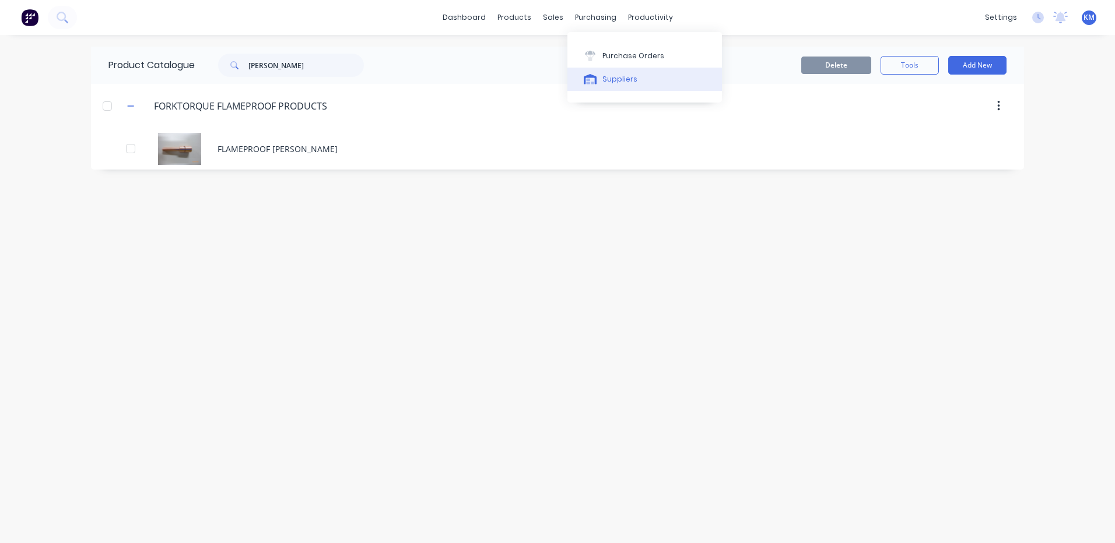
click at [592, 76] on icon at bounding box center [590, 79] width 13 height 10
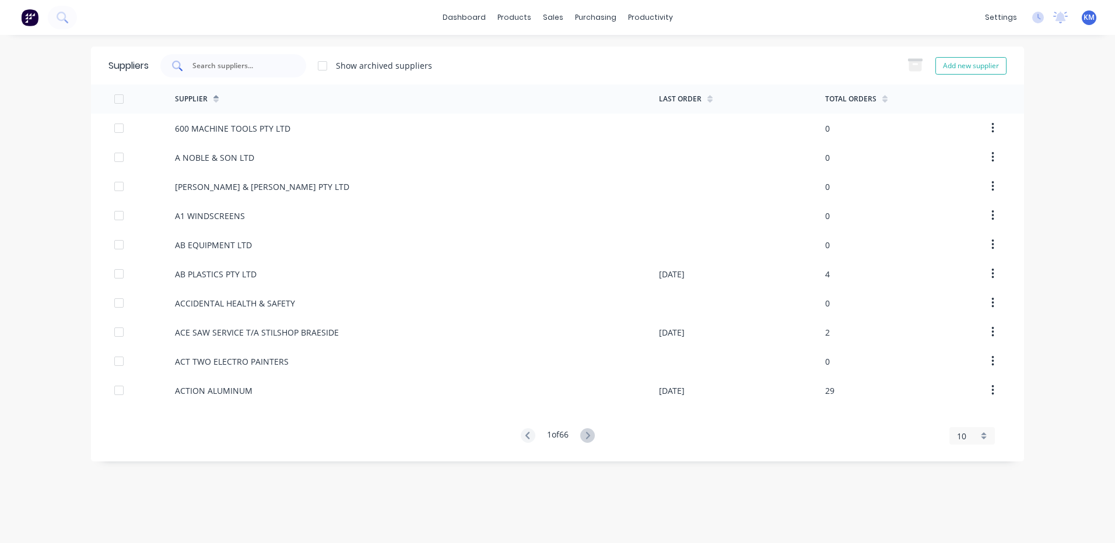
click at [237, 56] on div at bounding box center [233, 65] width 146 height 23
click at [231, 64] on input "text" at bounding box center [239, 66] width 97 height 12
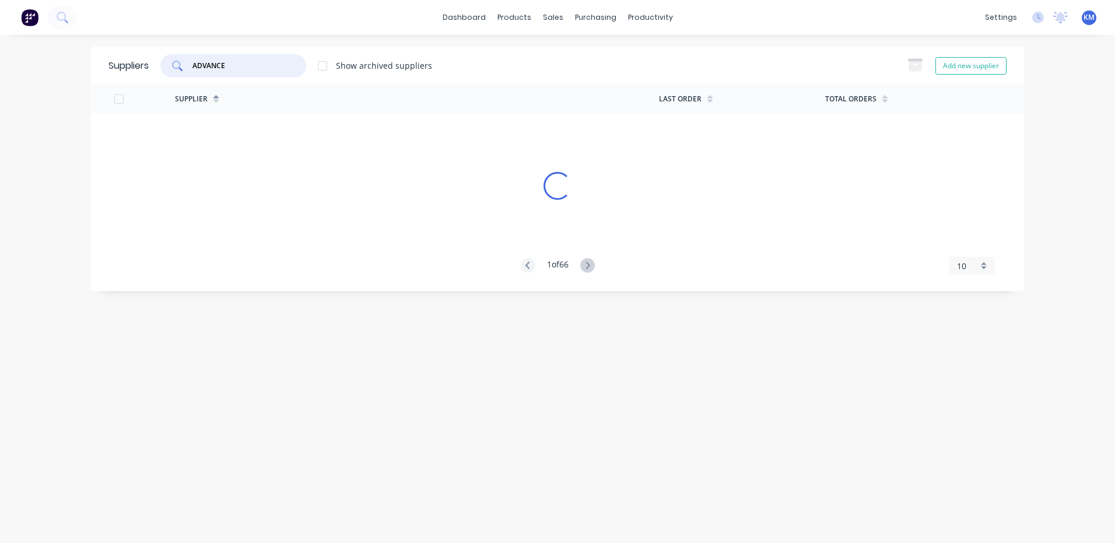
type input "ADVANCED"
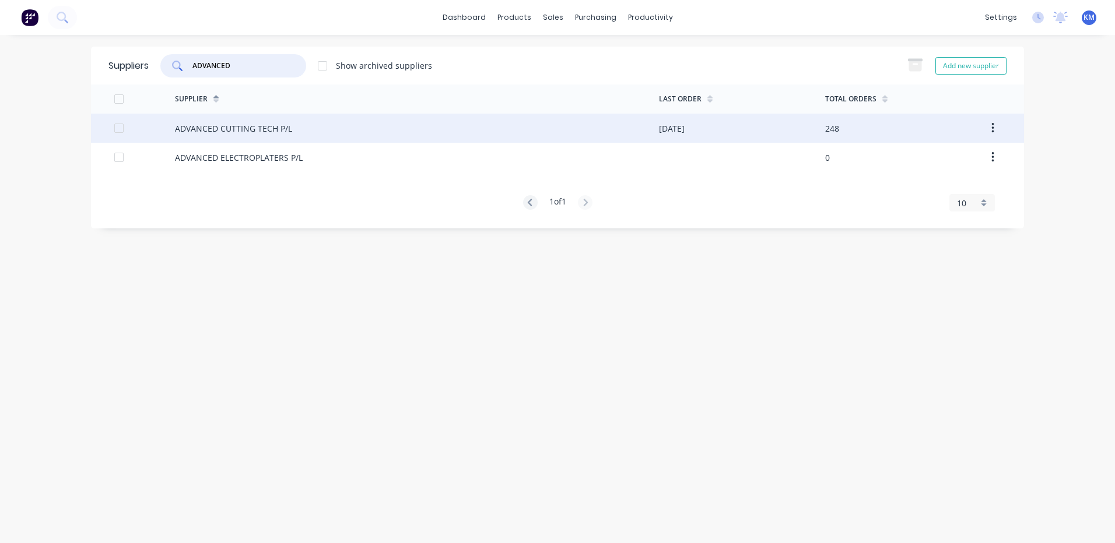
click at [351, 121] on div "ADVANCED CUTTING TECH P/L" at bounding box center [417, 128] width 484 height 29
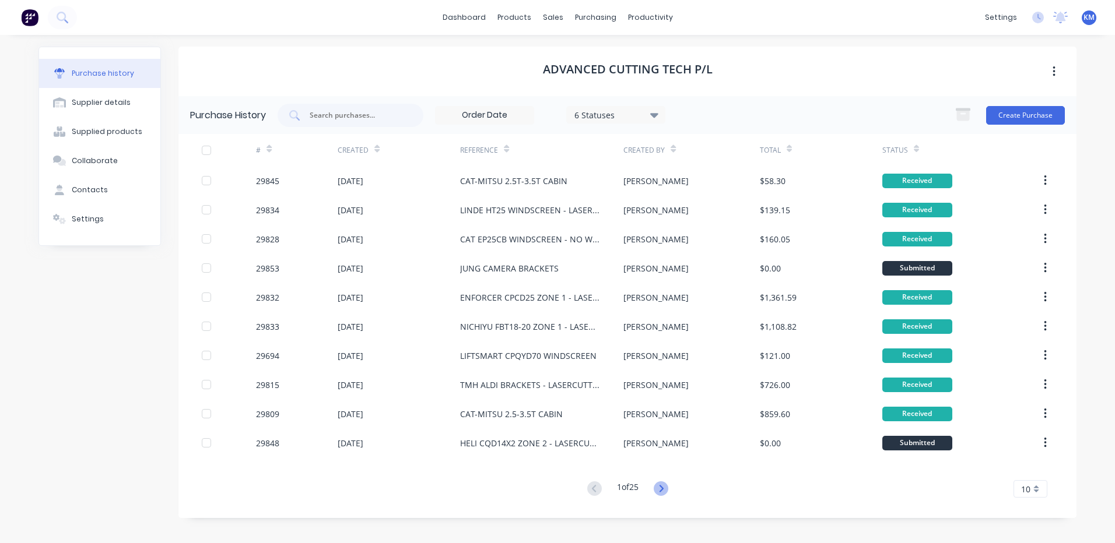
click at [666, 492] on icon at bounding box center [660, 488] width 15 height 15
click at [584, 488] on div "2 of 25" at bounding box center [628, 489] width 88 height 17
click at [593, 487] on icon at bounding box center [594, 488] width 15 height 15
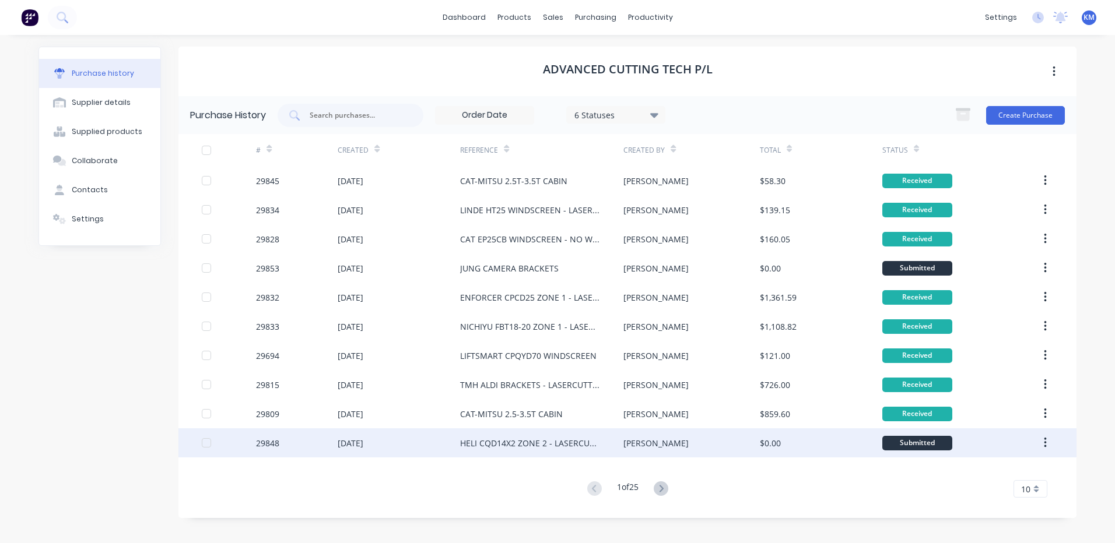
click at [662, 435] on div "[PERSON_NAME]" at bounding box center [691, 442] width 136 height 29
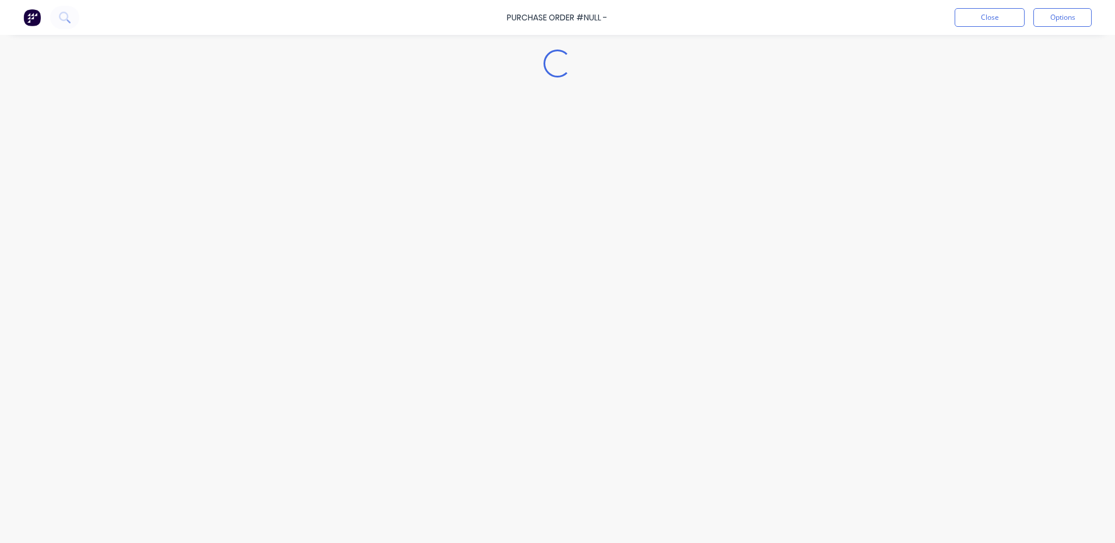
type textarea "x"
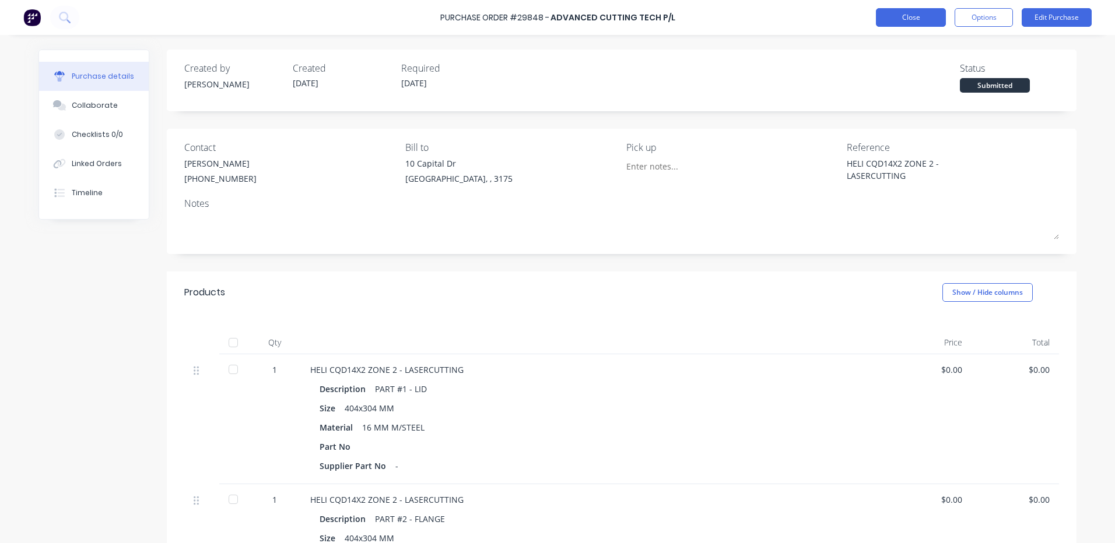
click at [908, 13] on button "Close" at bounding box center [911, 17] width 70 height 19
